Goal: Task Accomplishment & Management: Manage account settings

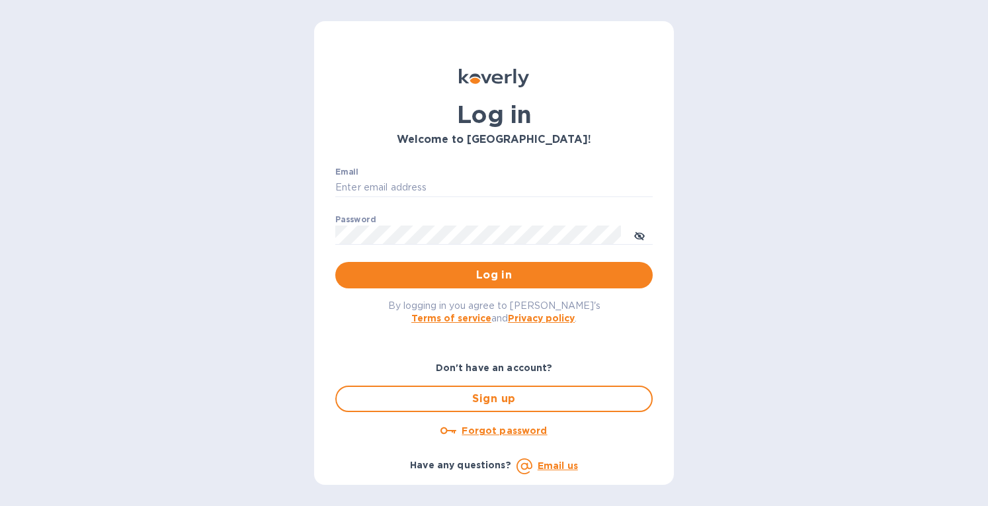
type input "[EMAIL_ADDRESS][DOMAIN_NAME]"
click at [552, 270] on span "Log in" at bounding box center [494, 275] width 296 height 16
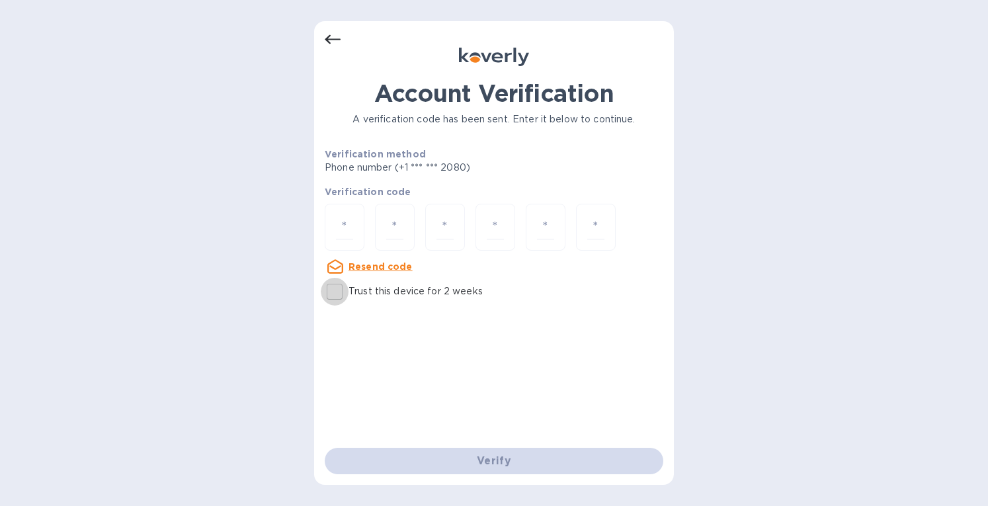
click at [335, 294] on input "Trust this device for 2 weeks" at bounding box center [335, 292] width 28 height 28
checkbox input "true"
click at [345, 229] on input "number" at bounding box center [344, 227] width 17 height 24
type input "3"
type input "2"
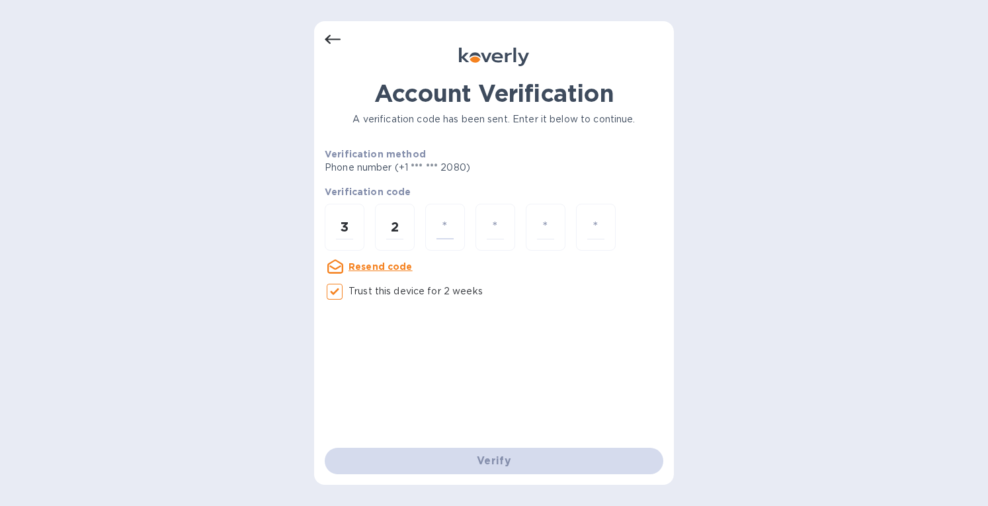
type input "3"
type input "6"
type input "7"
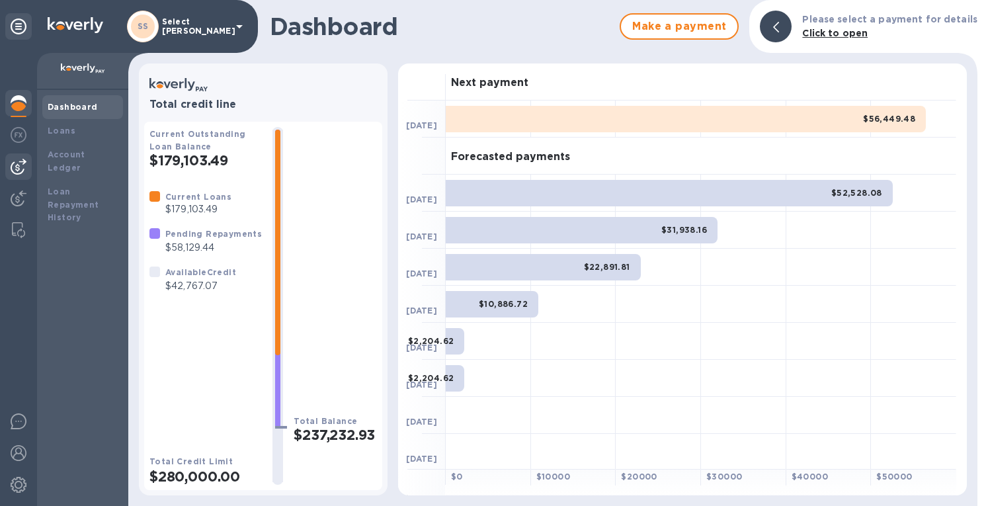
click at [17, 169] on img at bounding box center [19, 167] width 16 height 16
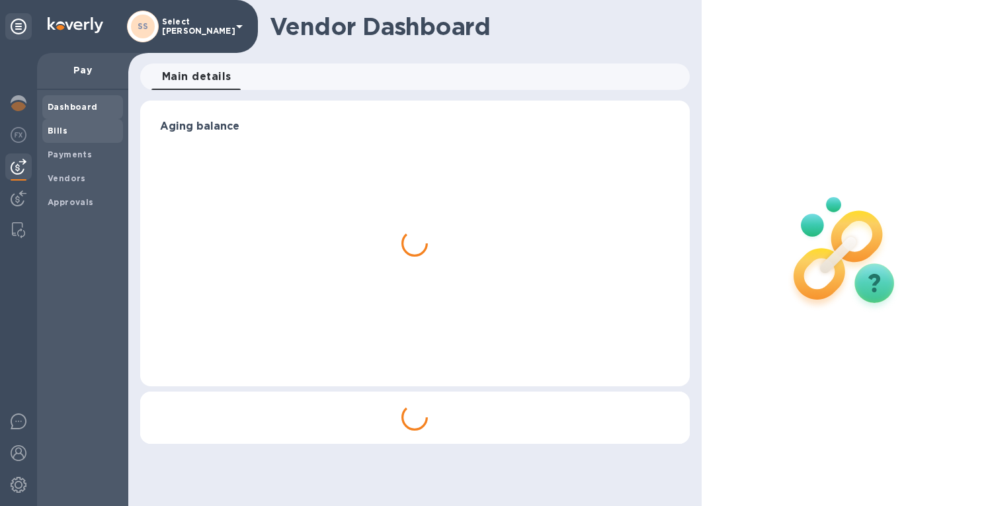
click at [69, 133] on span "Bills" at bounding box center [83, 130] width 70 height 13
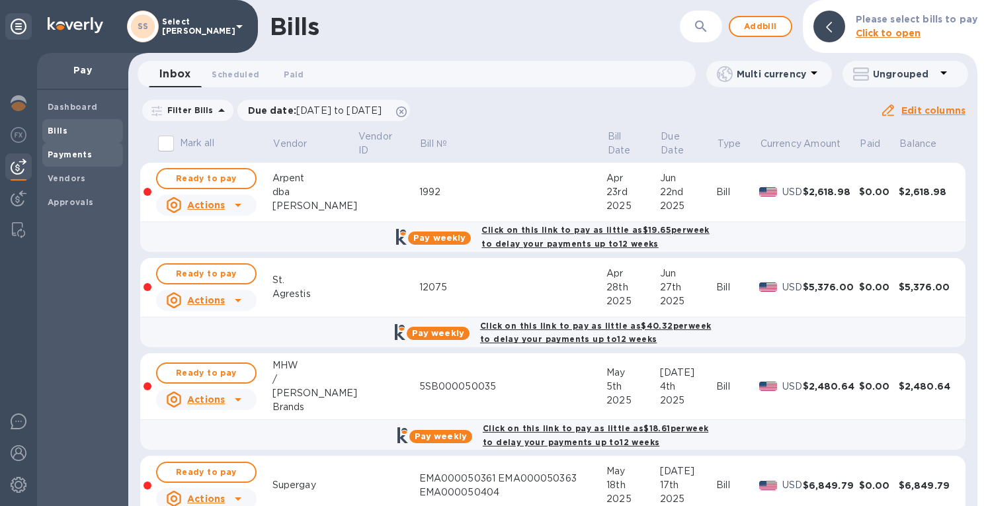
click at [78, 145] on div "Payments" at bounding box center [82, 155] width 81 height 24
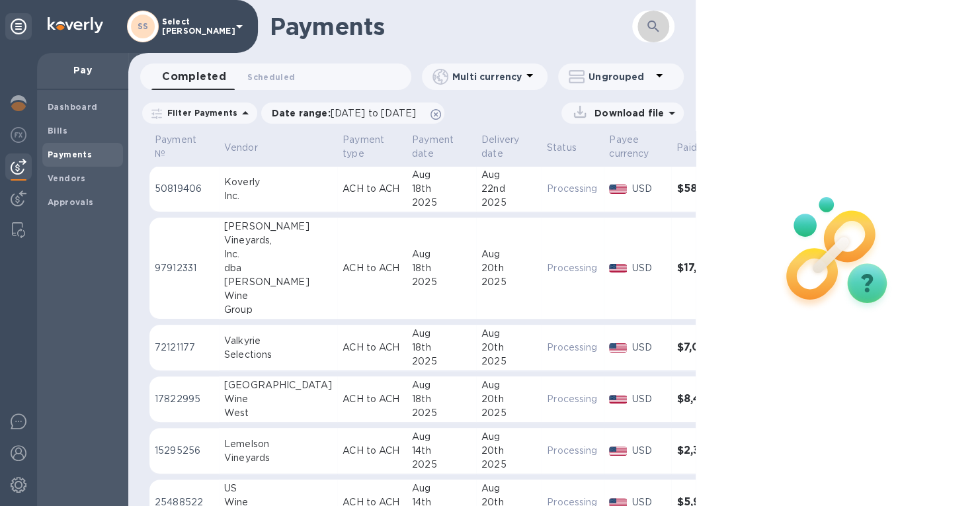
click at [652, 25] on icon "button" at bounding box center [654, 27] width 16 height 16
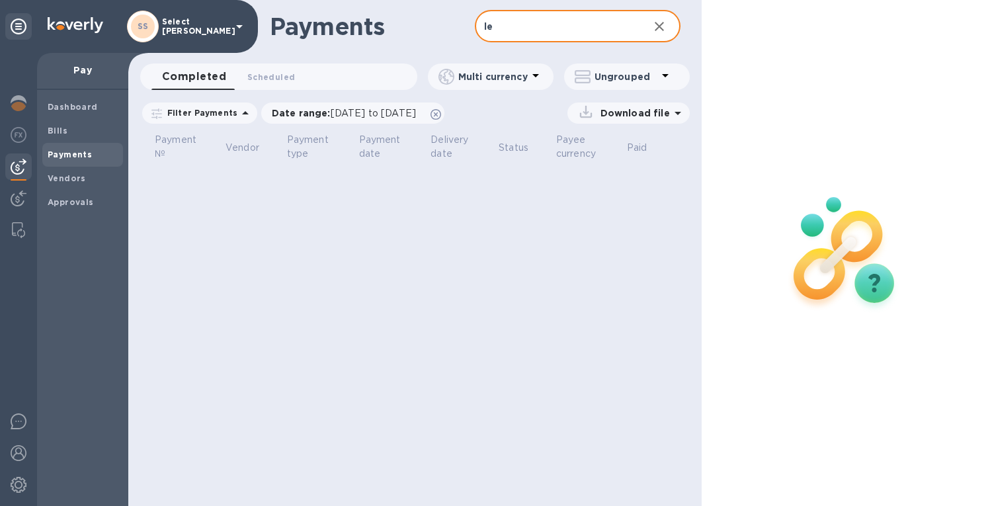
type input "l"
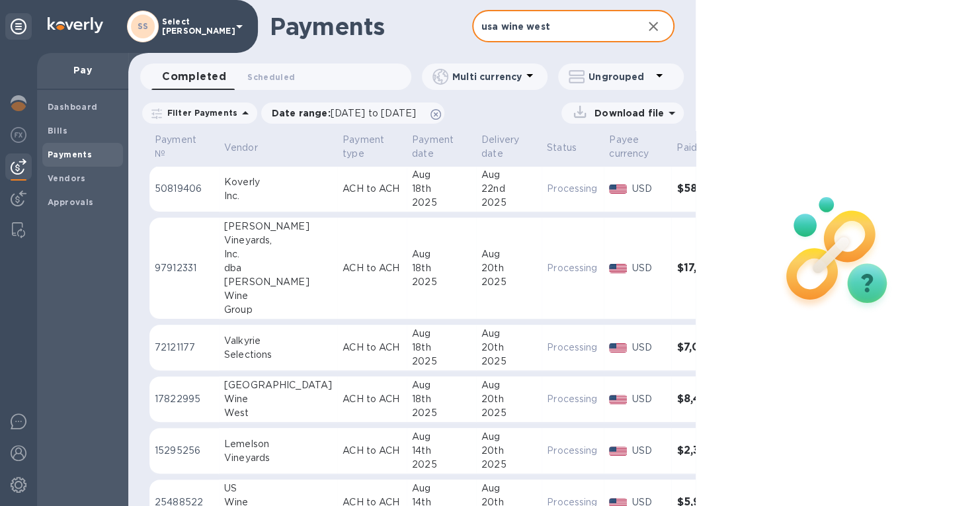
type input "usa wine west"
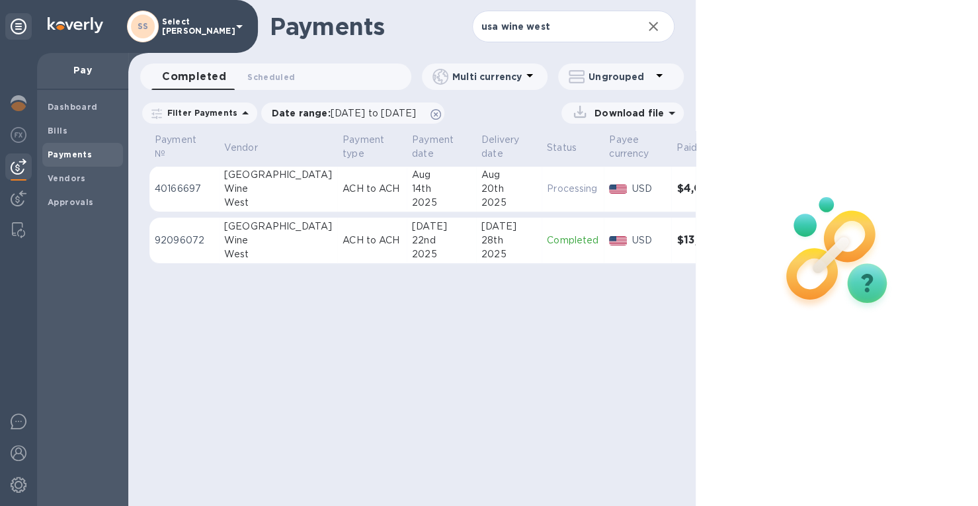
click at [482, 240] on div "28th" at bounding box center [509, 241] width 55 height 14
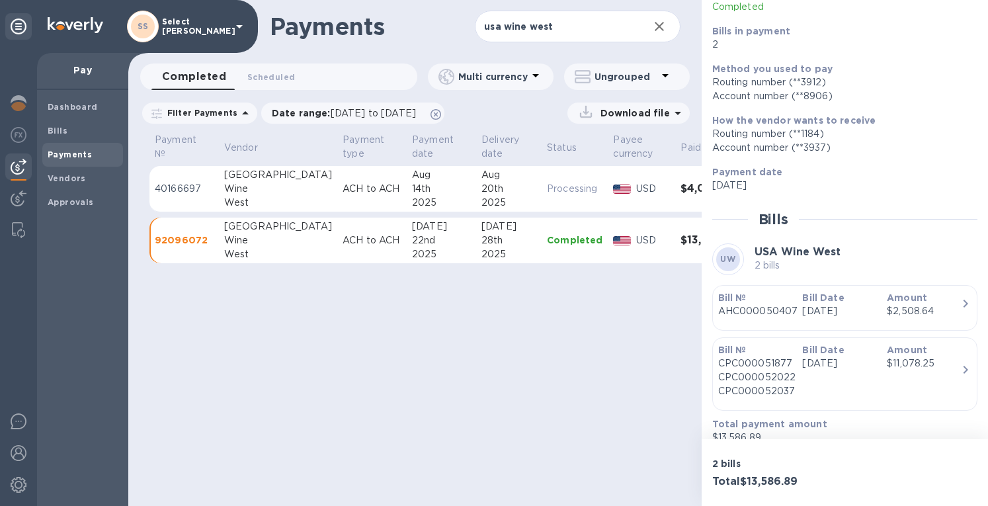
scroll to position [124, 0]
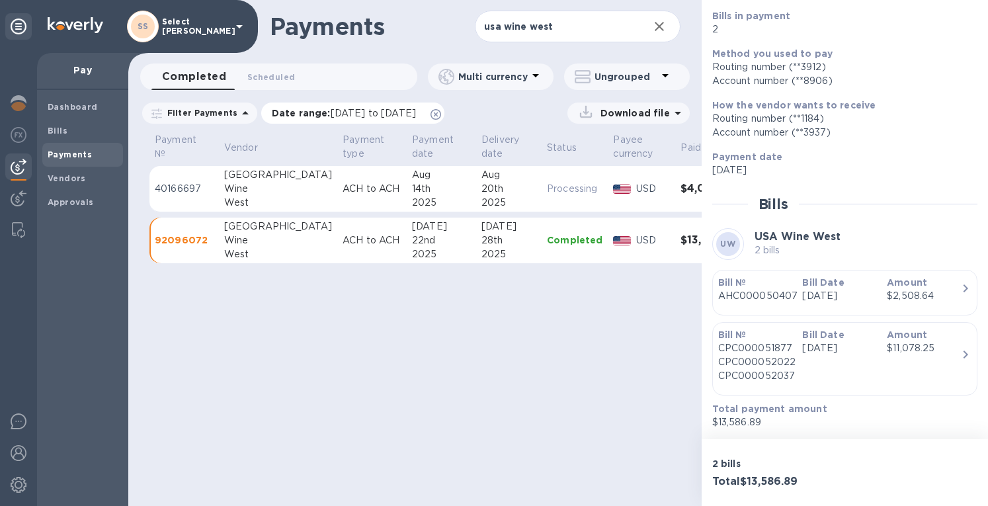
click at [366, 114] on span "[DATE] to [DATE]" at bounding box center [373, 113] width 85 height 11
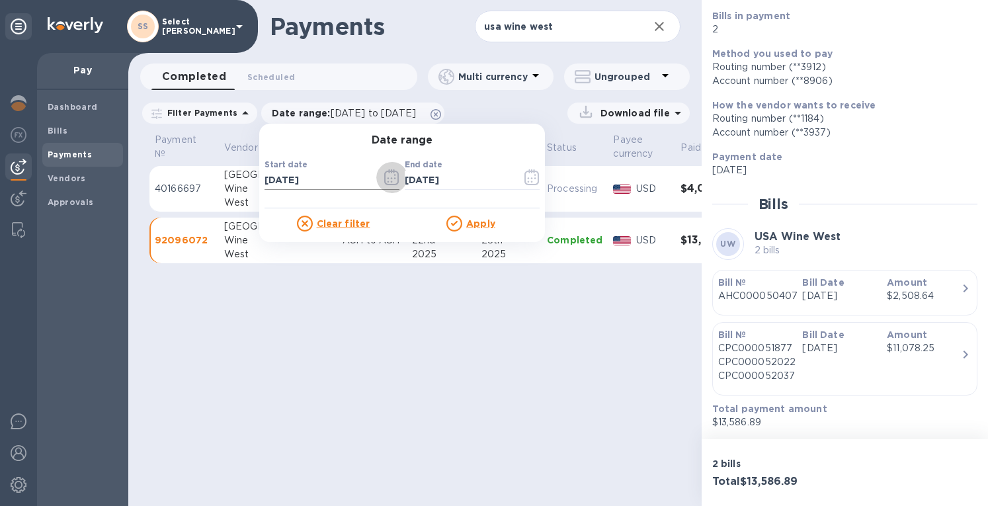
click at [396, 178] on button "button" at bounding box center [391, 177] width 31 height 32
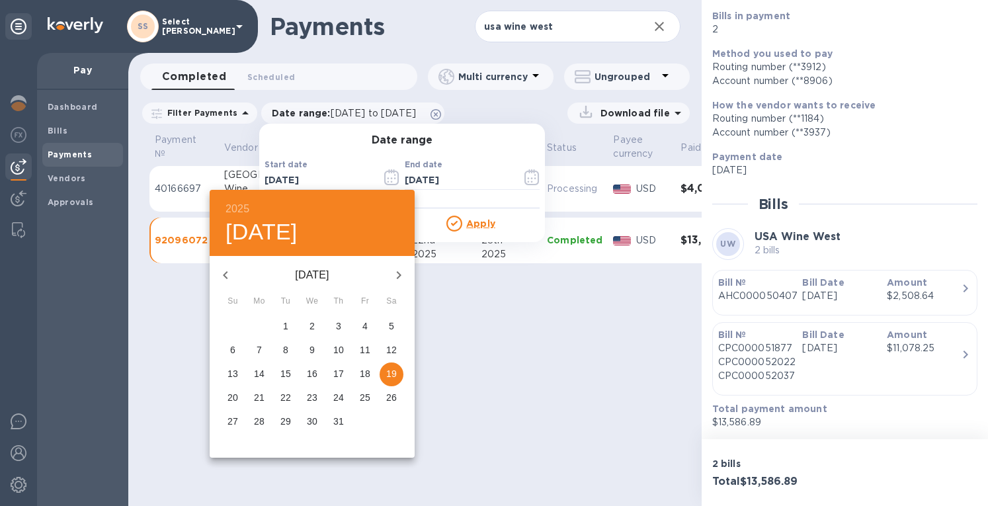
click at [280, 323] on span "1" at bounding box center [286, 326] width 24 height 13
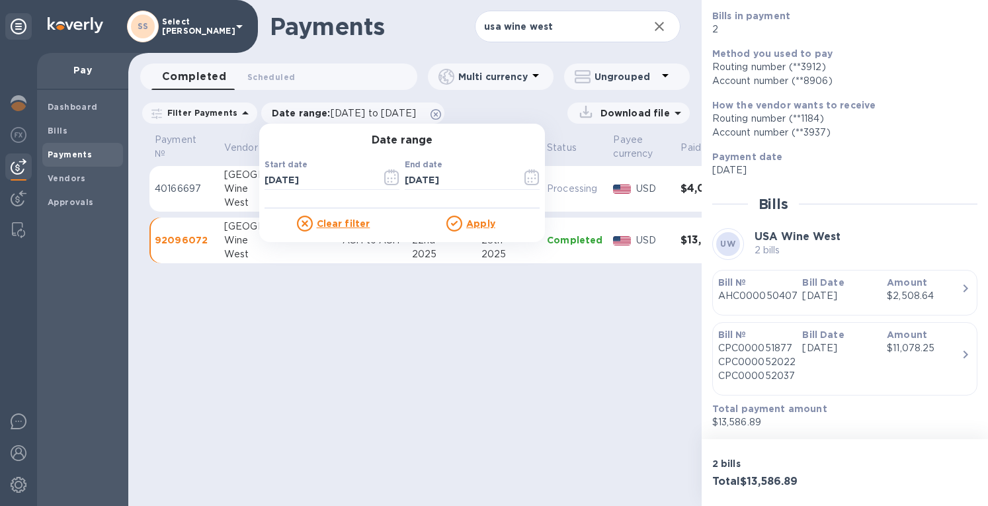
type input "[DATE]"
click at [469, 224] on u "Apply" at bounding box center [480, 223] width 29 height 11
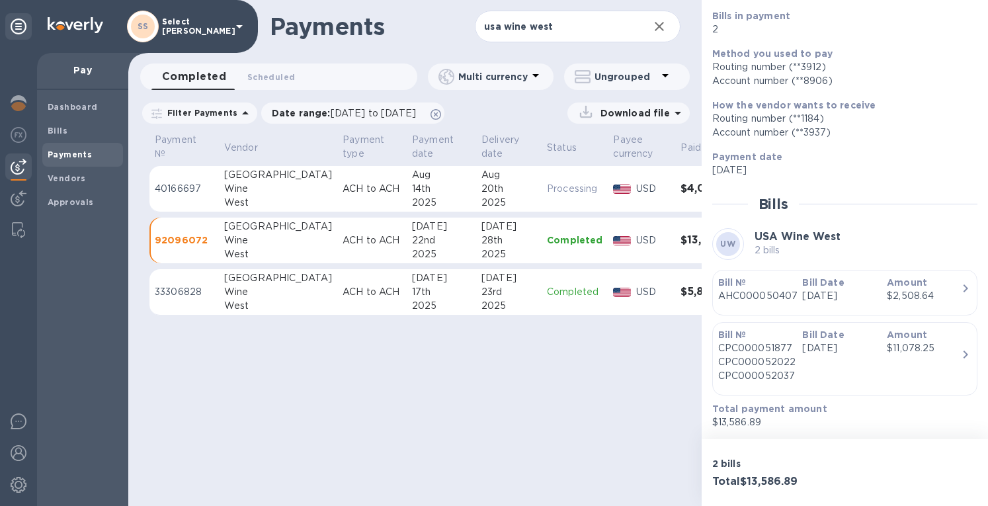
click at [479, 294] on td "[DATE]" at bounding box center [508, 292] width 65 height 46
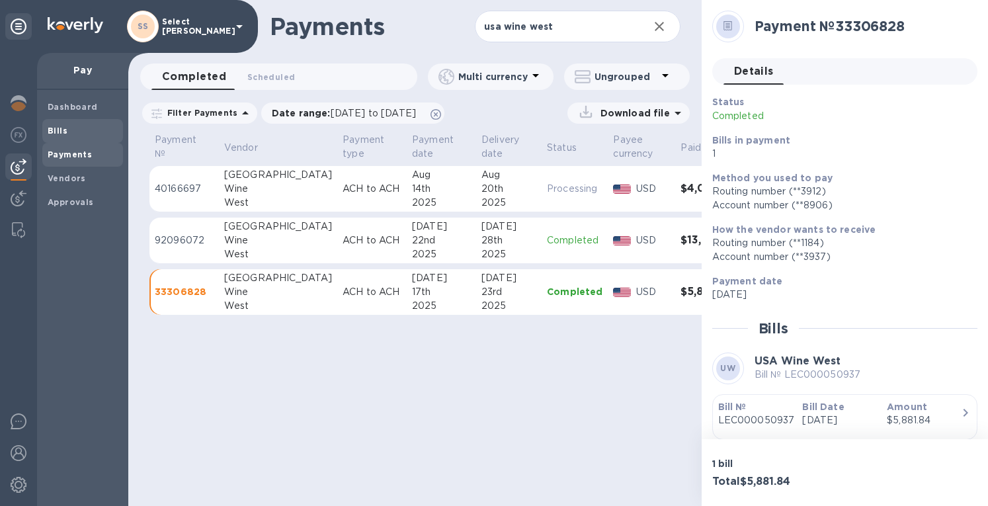
click at [48, 124] on span "Bills" at bounding box center [58, 130] width 20 height 13
